Goal: Entertainment & Leisure: Consume media (video, audio)

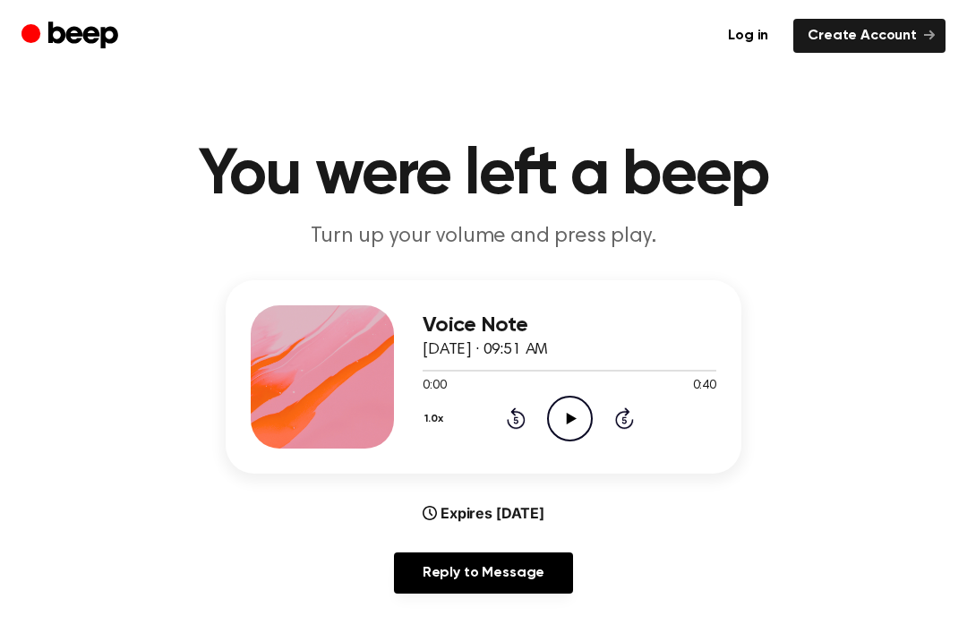
click at [583, 414] on icon "Play Audio" at bounding box center [570, 419] width 46 height 46
click at [564, 411] on icon "Play Audio" at bounding box center [570, 419] width 46 height 46
click at [559, 432] on icon "Play Audio" at bounding box center [570, 419] width 46 height 46
click at [569, 429] on icon "Play Audio" at bounding box center [570, 419] width 46 height 46
click at [629, 428] on icon at bounding box center [624, 417] width 19 height 21
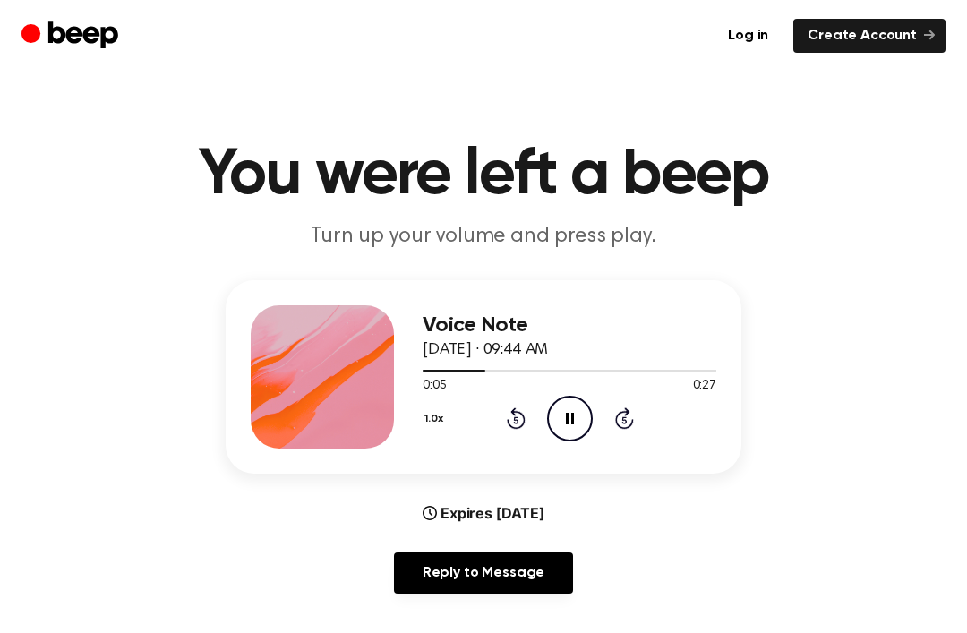
click at [619, 433] on div "1.0x Rewind 5 seconds Pause Audio Skip 5 seconds" at bounding box center [570, 419] width 294 height 46
click at [630, 411] on icon "Skip 5 seconds" at bounding box center [624, 418] width 20 height 23
click at [633, 412] on icon "Skip 5 seconds" at bounding box center [624, 418] width 20 height 23
click at [498, 421] on div "1.0x Rewind 5 seconds Play Audio Skip 5 seconds" at bounding box center [570, 419] width 294 height 46
click at [498, 420] on div "1.0x Rewind 5 seconds Play Audio Skip 5 seconds" at bounding box center [570, 419] width 294 height 46
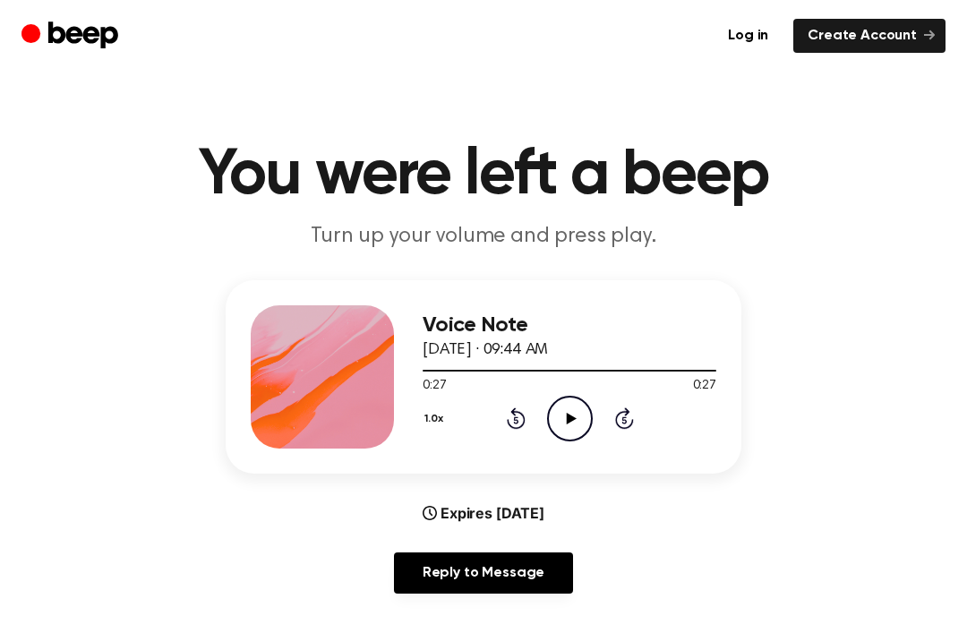
click at [513, 426] on icon at bounding box center [516, 417] width 19 height 21
click at [512, 425] on icon "Rewind 5 seconds" at bounding box center [516, 418] width 20 height 23
click at [519, 415] on icon "Rewind 5 seconds" at bounding box center [516, 418] width 20 height 23
click at [520, 420] on icon "Rewind 5 seconds" at bounding box center [516, 418] width 20 height 23
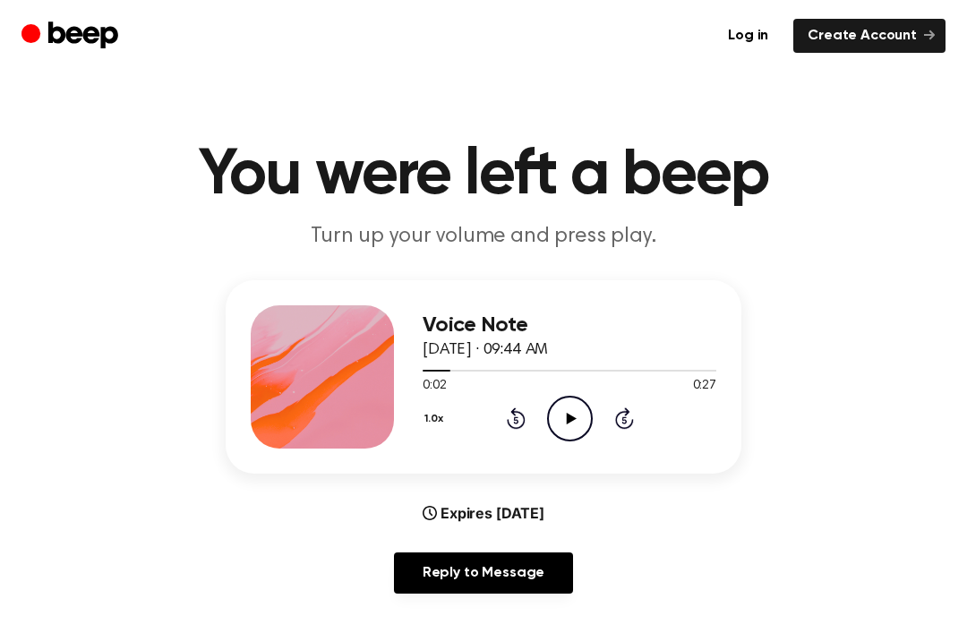
click at [524, 428] on icon "Rewind 5 seconds" at bounding box center [516, 418] width 20 height 23
click at [530, 433] on div "1.0x Rewind 5 seconds Play Audio Skip 5 seconds" at bounding box center [570, 419] width 294 height 46
click at [556, 431] on icon "Play Audio" at bounding box center [570, 419] width 46 height 46
click at [687, 373] on div at bounding box center [570, 370] width 294 height 14
click at [427, 374] on div at bounding box center [570, 370] width 294 height 14
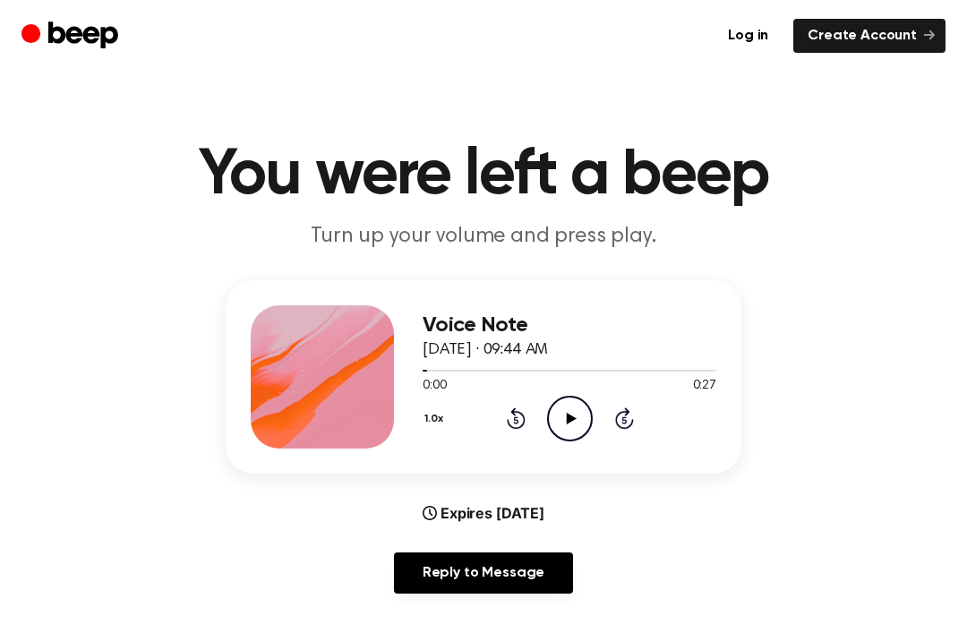
click at [569, 411] on icon "Play Audio" at bounding box center [570, 419] width 46 height 46
click at [679, 367] on div at bounding box center [570, 370] width 294 height 14
click at [429, 368] on div at bounding box center [570, 370] width 294 height 14
click at [702, 373] on div at bounding box center [570, 370] width 294 height 14
click at [433, 363] on div at bounding box center [570, 370] width 294 height 14
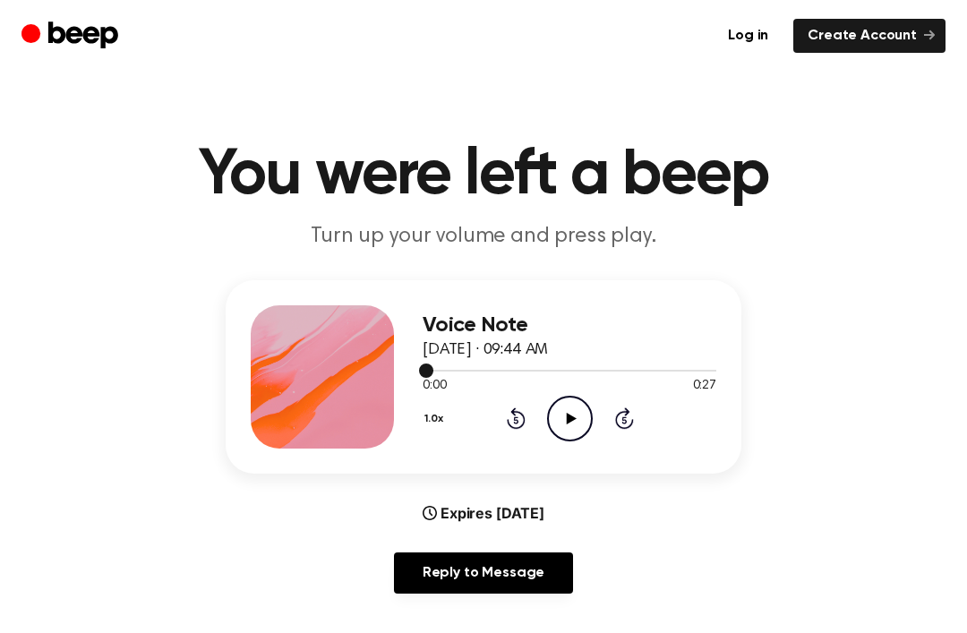
click at [424, 371] on span at bounding box center [426, 371] width 14 height 14
click at [700, 373] on div at bounding box center [570, 370] width 294 height 14
click at [617, 420] on icon at bounding box center [624, 417] width 19 height 21
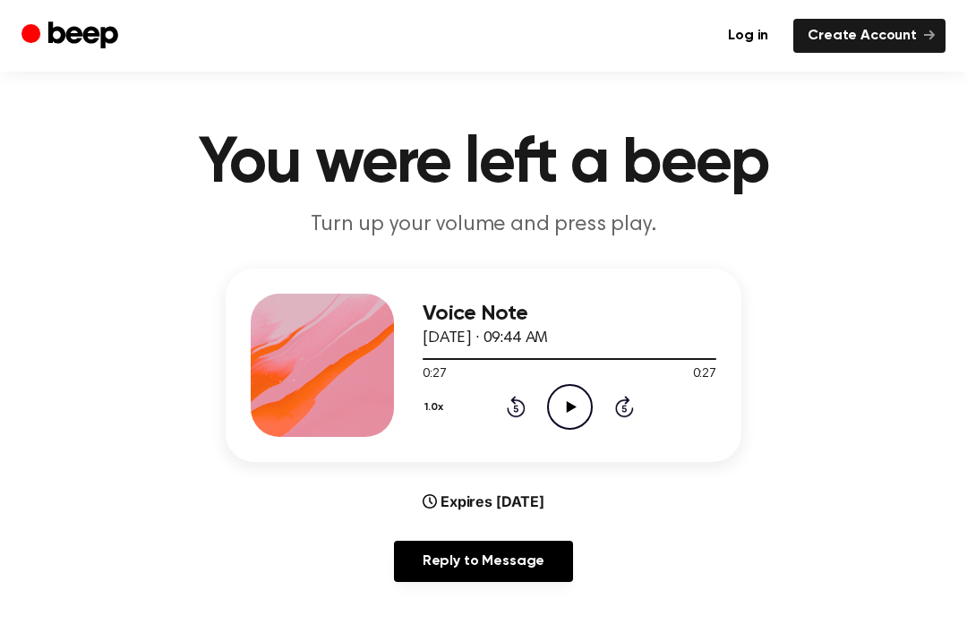
scroll to position [13, 0]
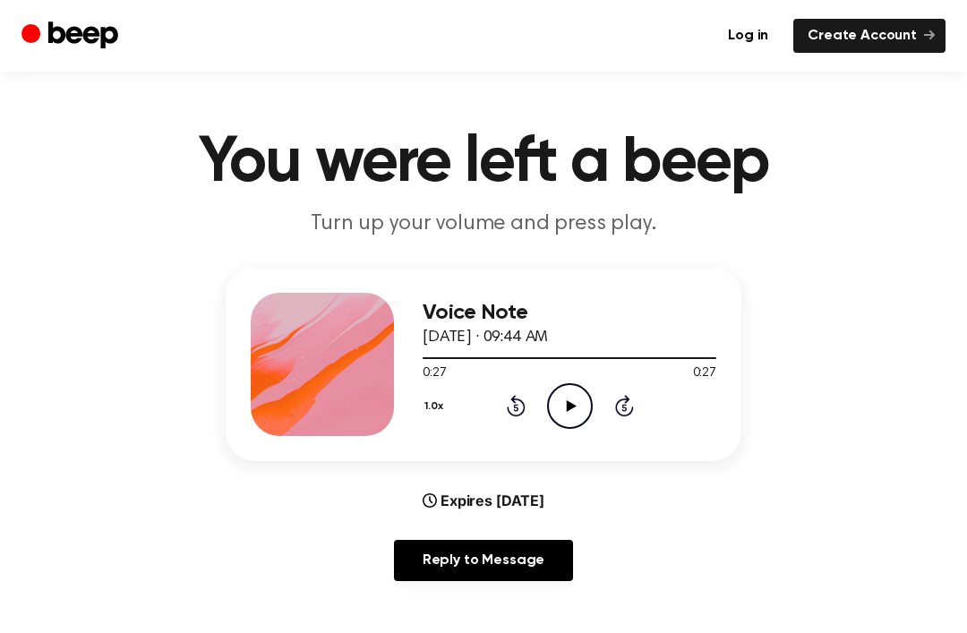
click at [424, 366] on span "0:27" at bounding box center [434, 373] width 23 height 19
click at [424, 358] on div at bounding box center [570, 357] width 294 height 14
click at [524, 401] on icon "Rewind 5 seconds" at bounding box center [516, 405] width 20 height 23
click at [560, 405] on icon "Play Audio" at bounding box center [570, 406] width 46 height 46
click at [564, 401] on icon "Pause Audio" at bounding box center [570, 406] width 46 height 46
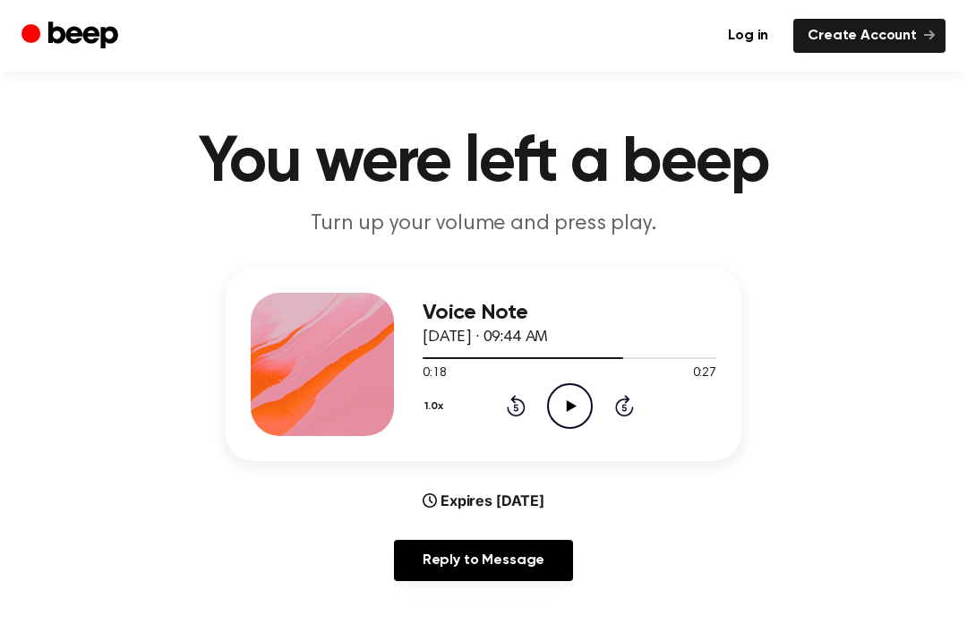
click at [552, 398] on icon "Play Audio" at bounding box center [570, 406] width 46 height 46
click at [559, 416] on icon "Pause Audio" at bounding box center [570, 406] width 46 height 46
click at [567, 392] on icon "Play Audio" at bounding box center [570, 406] width 46 height 46
click at [525, 398] on icon "Rewind 5 seconds" at bounding box center [516, 405] width 20 height 23
click at [534, 407] on div "1.0x Rewind 5 seconds Play Audio Skip 5 seconds" at bounding box center [570, 406] width 294 height 46
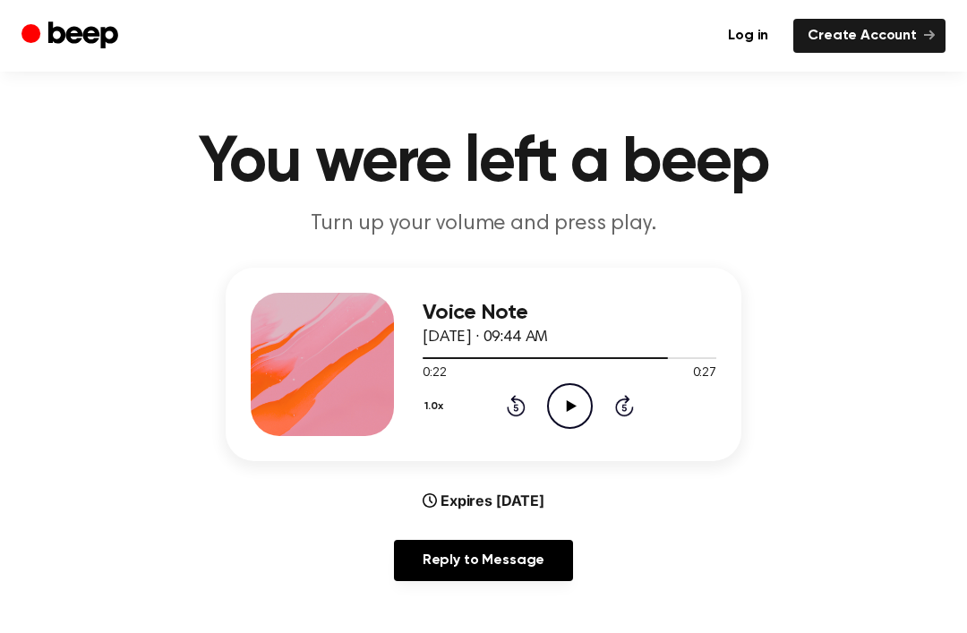
click at [511, 411] on icon "Rewind 5 seconds" at bounding box center [516, 405] width 20 height 23
click at [518, 400] on icon at bounding box center [516, 405] width 19 height 21
click at [518, 411] on icon "Rewind 5 seconds" at bounding box center [516, 405] width 20 height 23
click at [519, 397] on icon "Rewind 5 seconds" at bounding box center [516, 405] width 20 height 23
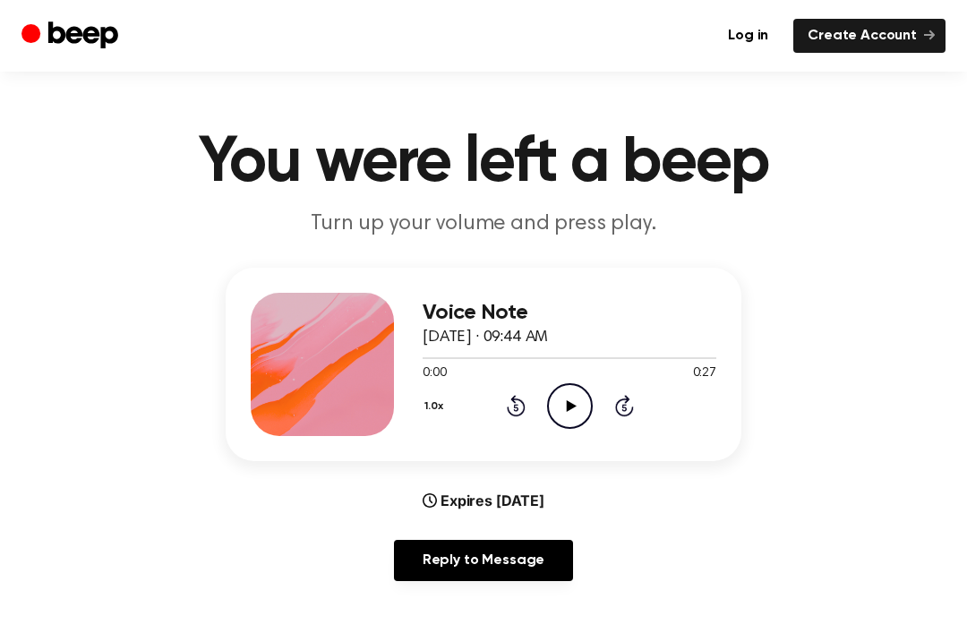
click at [515, 402] on icon at bounding box center [516, 405] width 19 height 21
click at [575, 394] on icon "Play Audio" at bounding box center [570, 406] width 46 height 46
click at [544, 393] on div "1.0x Rewind 5 seconds Pause Audio Skip 5 seconds" at bounding box center [570, 406] width 294 height 46
click at [581, 406] on icon "Pause Audio" at bounding box center [570, 406] width 46 height 46
click at [565, 399] on icon "Play Audio" at bounding box center [570, 406] width 46 height 46
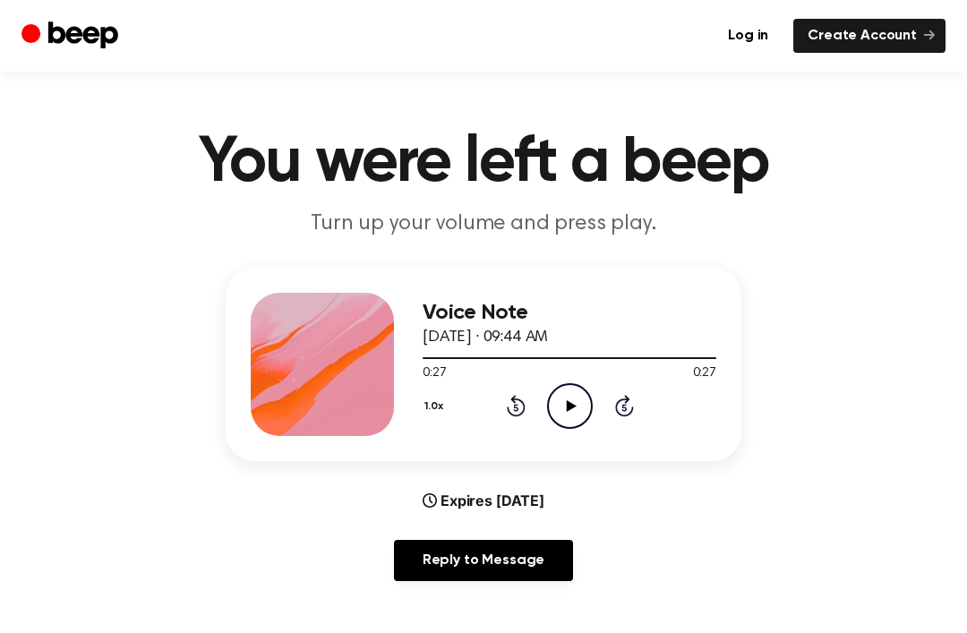
click at [515, 414] on icon "Rewind 5 seconds" at bounding box center [516, 405] width 20 height 23
click at [515, 413] on icon "Rewind 5 seconds" at bounding box center [516, 405] width 20 height 23
click at [520, 394] on icon "Rewind 5 seconds" at bounding box center [516, 405] width 20 height 23
click at [519, 392] on div "1.0x Rewind 5 seconds Play Audio Skip 5 seconds" at bounding box center [570, 406] width 294 height 46
click at [508, 404] on icon "Rewind 5 seconds" at bounding box center [516, 405] width 20 height 23
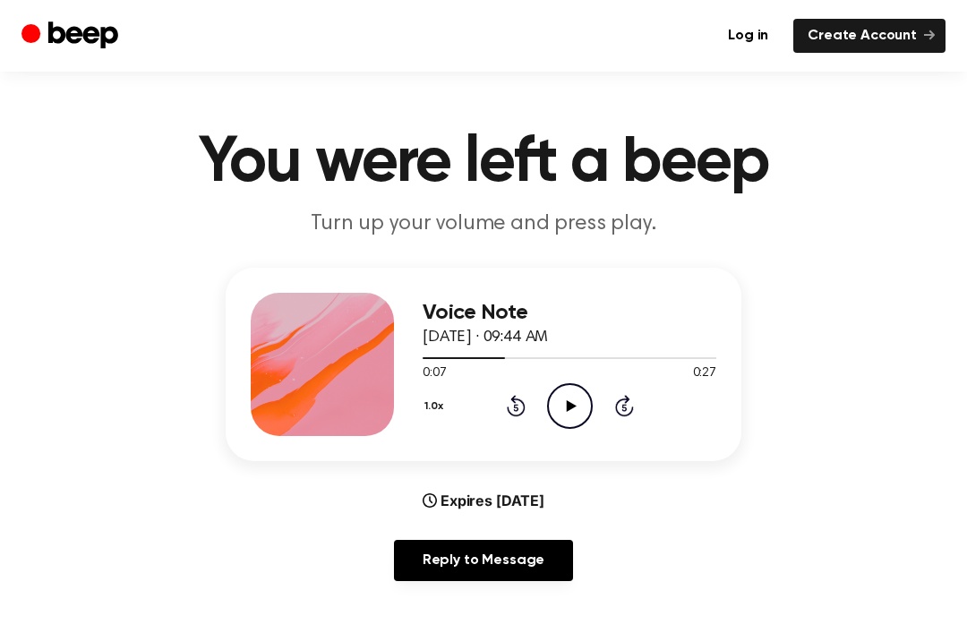
click at [497, 398] on div "1.0x Rewind 5 seconds Play Audio Skip 5 seconds" at bounding box center [570, 406] width 294 height 46
click at [504, 397] on div "1.0x Rewind 5 seconds Play Audio Skip 5 seconds" at bounding box center [570, 406] width 294 height 46
click at [521, 402] on icon at bounding box center [516, 405] width 19 height 21
click at [519, 404] on icon "Rewind 5 seconds" at bounding box center [516, 405] width 20 height 23
click at [584, 398] on icon "Play Audio" at bounding box center [570, 406] width 46 height 46
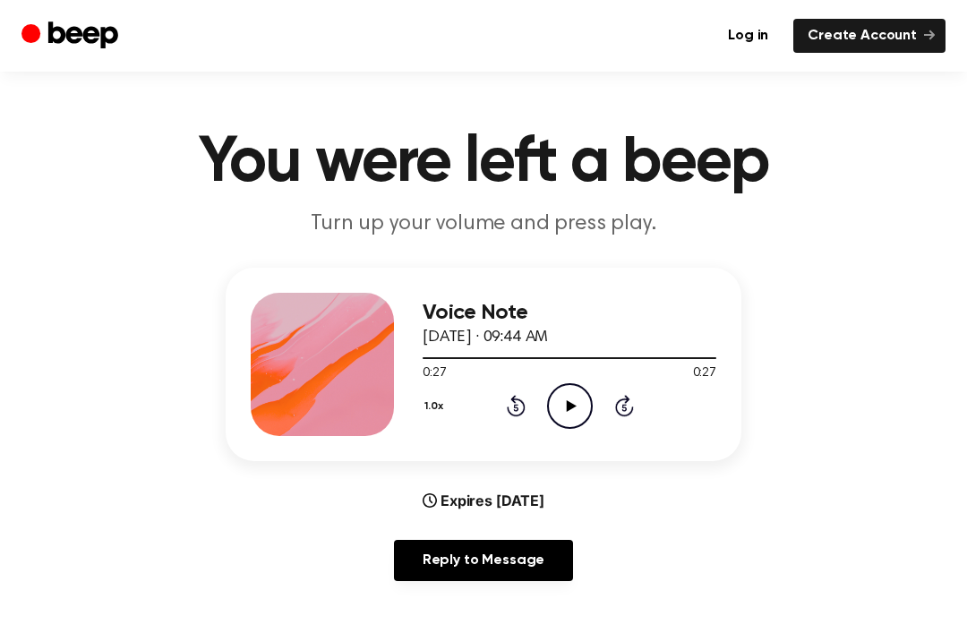
click at [577, 412] on icon "Play Audio" at bounding box center [570, 406] width 46 height 46
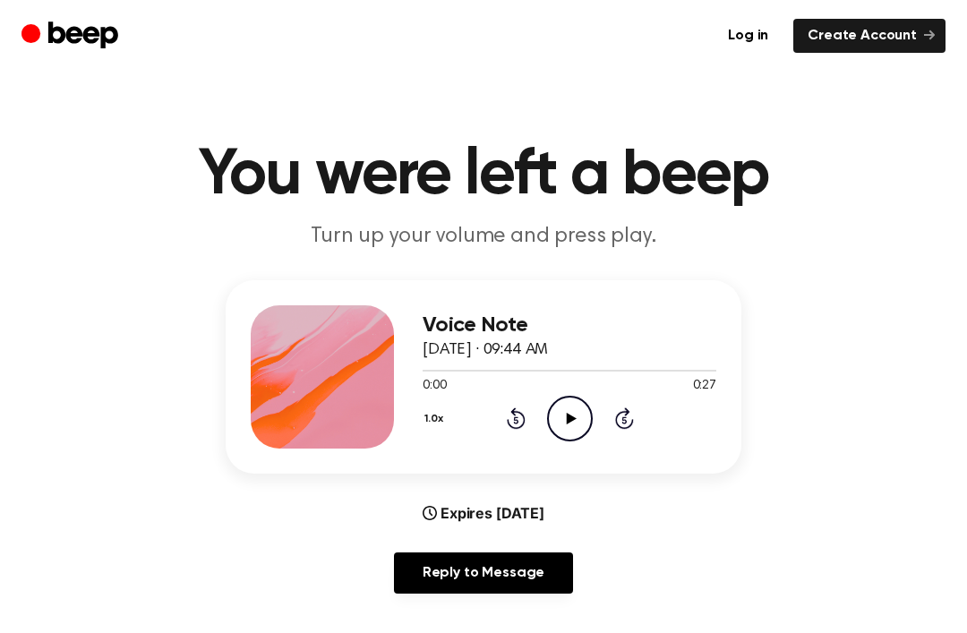
click at [569, 416] on icon at bounding box center [571, 419] width 10 height 12
click at [550, 402] on icon "Play Audio" at bounding box center [570, 419] width 46 height 46
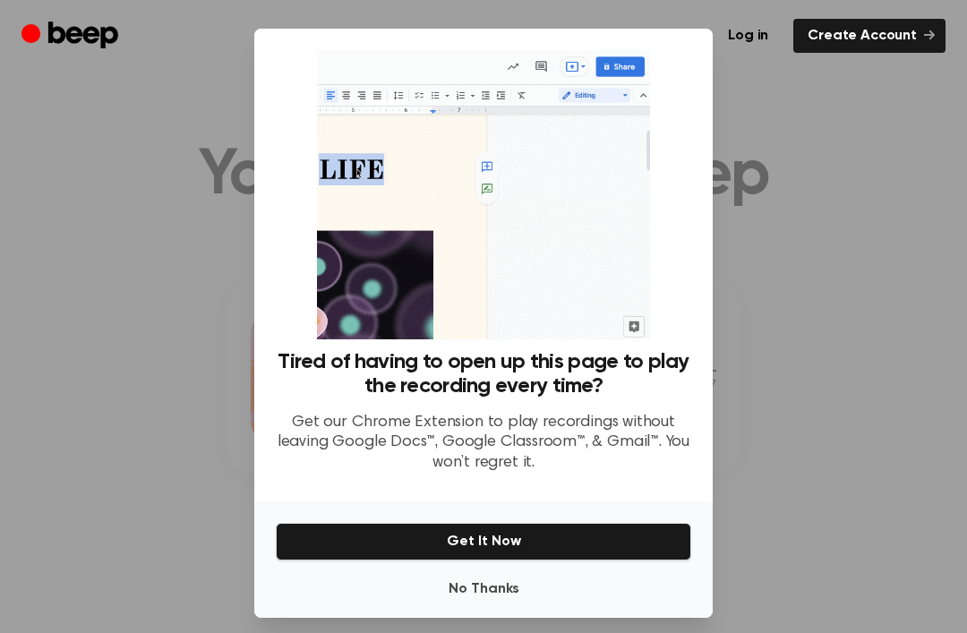
click at [880, 203] on div at bounding box center [483, 316] width 967 height 633
click at [546, 561] on button "Get It Now" at bounding box center [483, 542] width 415 height 38
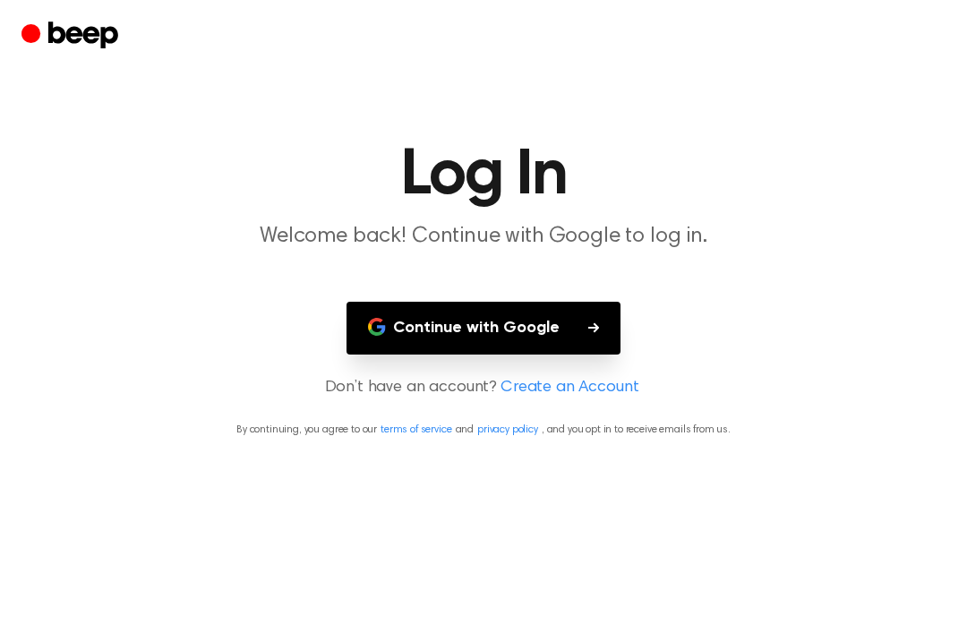
click at [581, 320] on button "Continue with Google" at bounding box center [484, 328] width 274 height 53
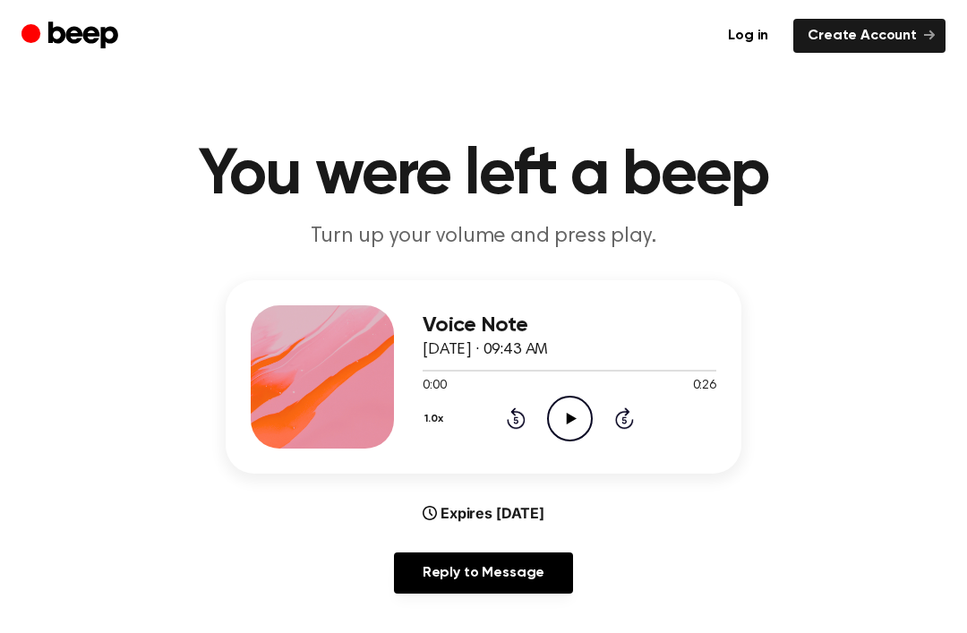
click at [561, 413] on icon "Play Audio" at bounding box center [570, 419] width 46 height 46
